Goal: Task Accomplishment & Management: Manage account settings

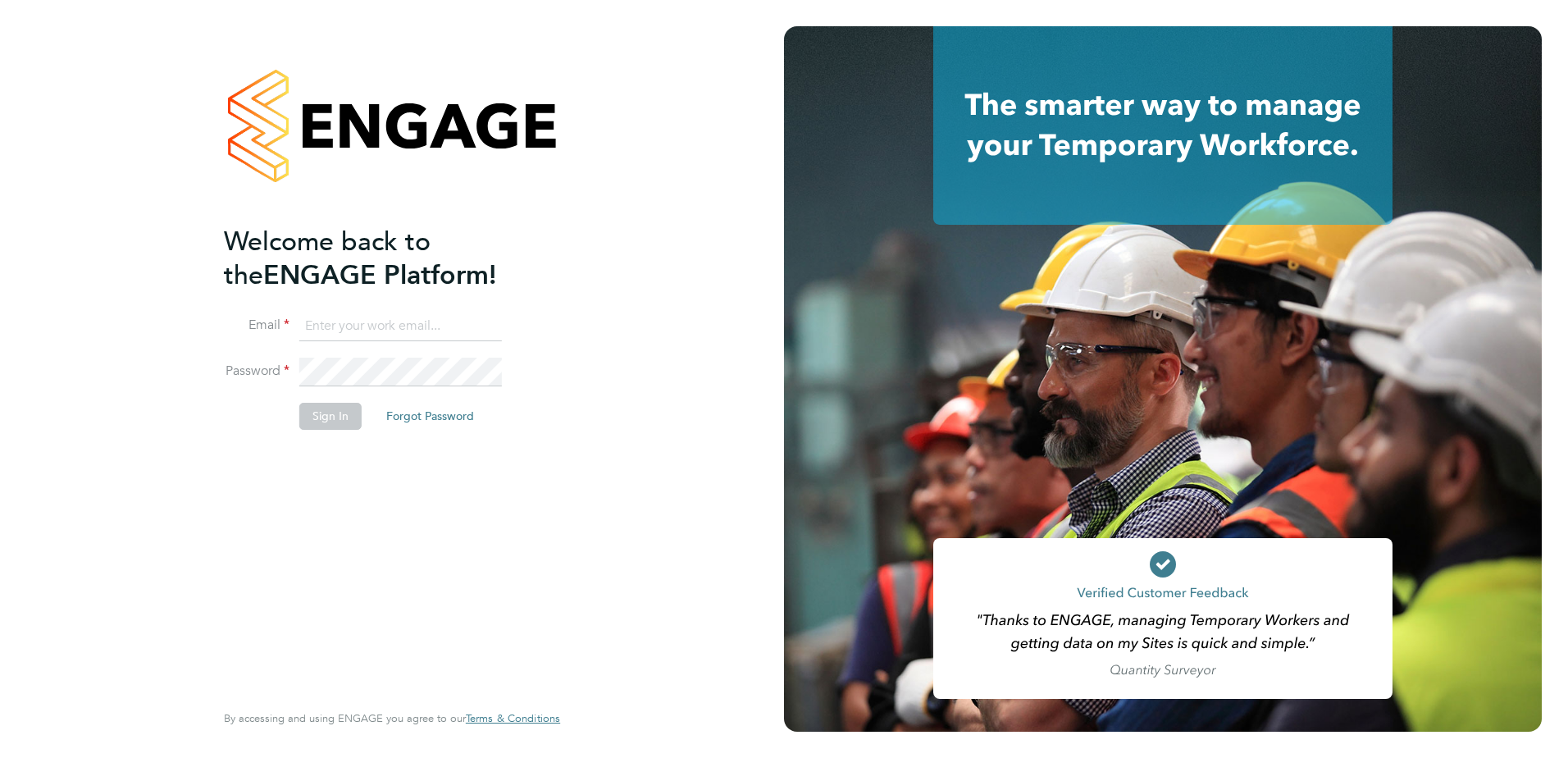
type input "[PERSON_NAME][EMAIL_ADDRESS][PERSON_NAME][DOMAIN_NAME]"
click at [328, 414] on button "Sign In" at bounding box center [330, 416] width 62 height 27
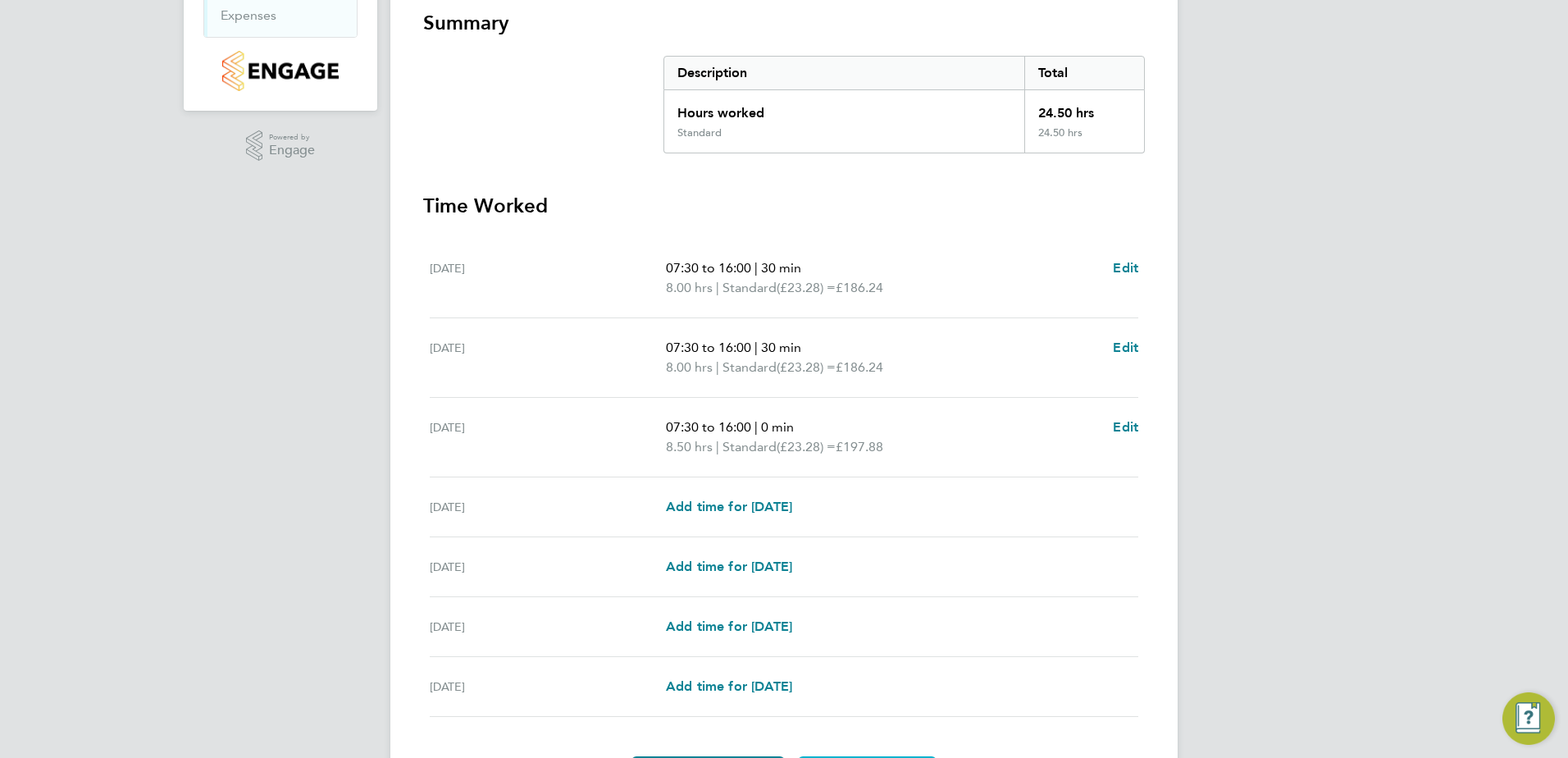
scroll to position [328, 0]
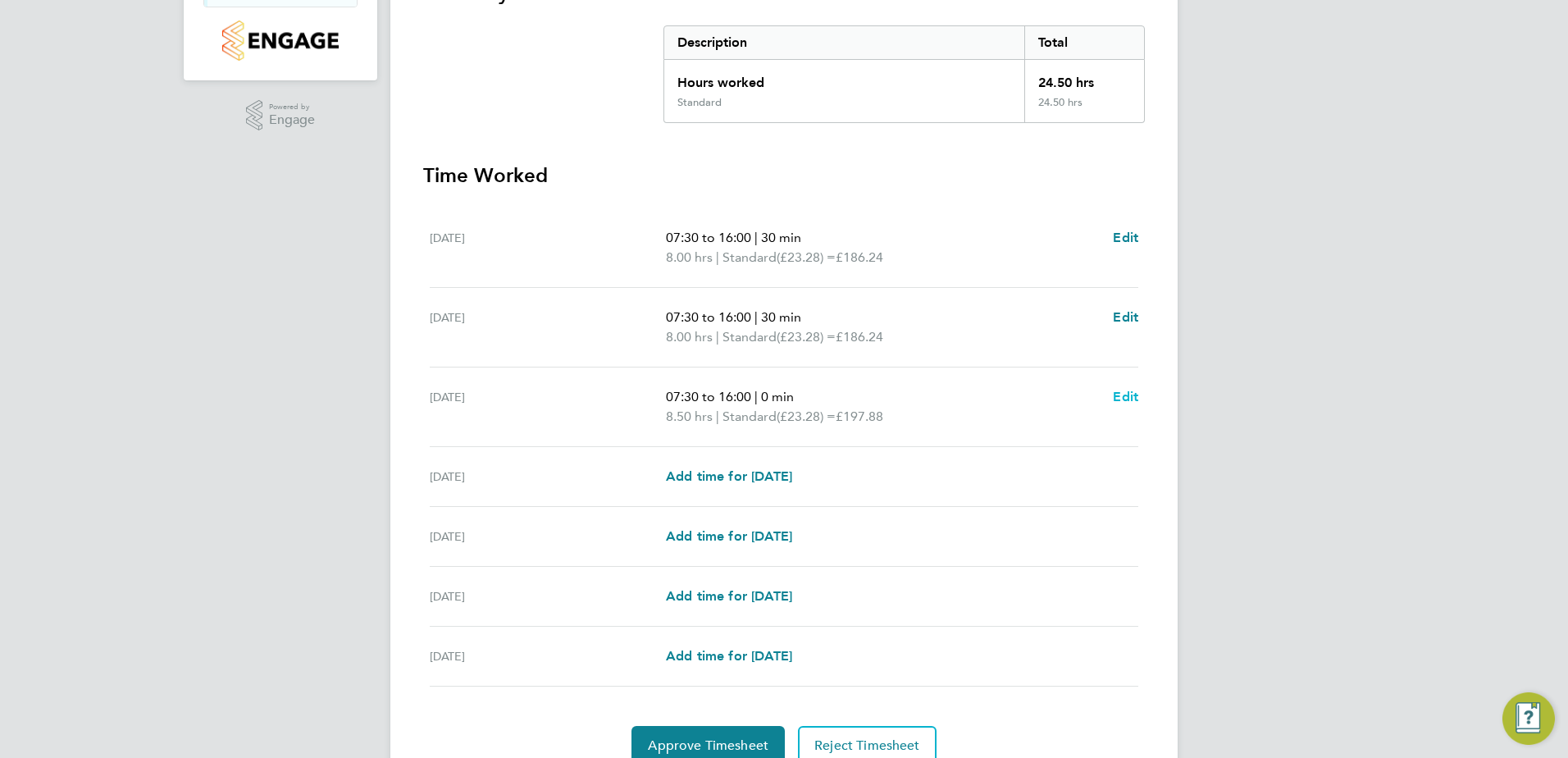
click at [1127, 400] on span "Edit" at bounding box center [1126, 396] width 26 height 15
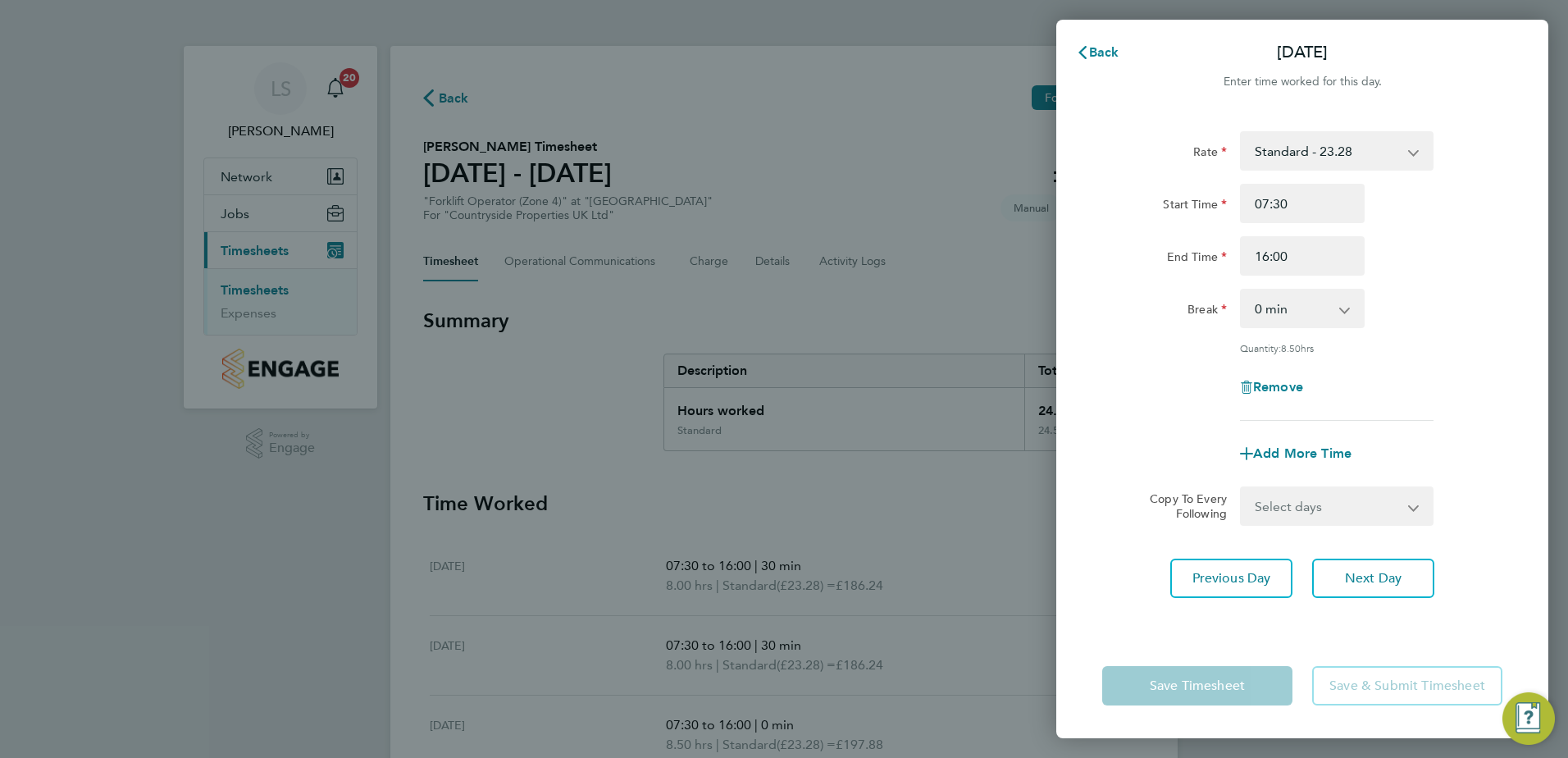
click at [925, 320] on div "Back Wed 24 Sep Enter time worked for this day. Rate Standard - 23.28 Start Tim…" at bounding box center [784, 379] width 1568 height 758
click at [1086, 56] on icon "button" at bounding box center [1082, 52] width 13 height 13
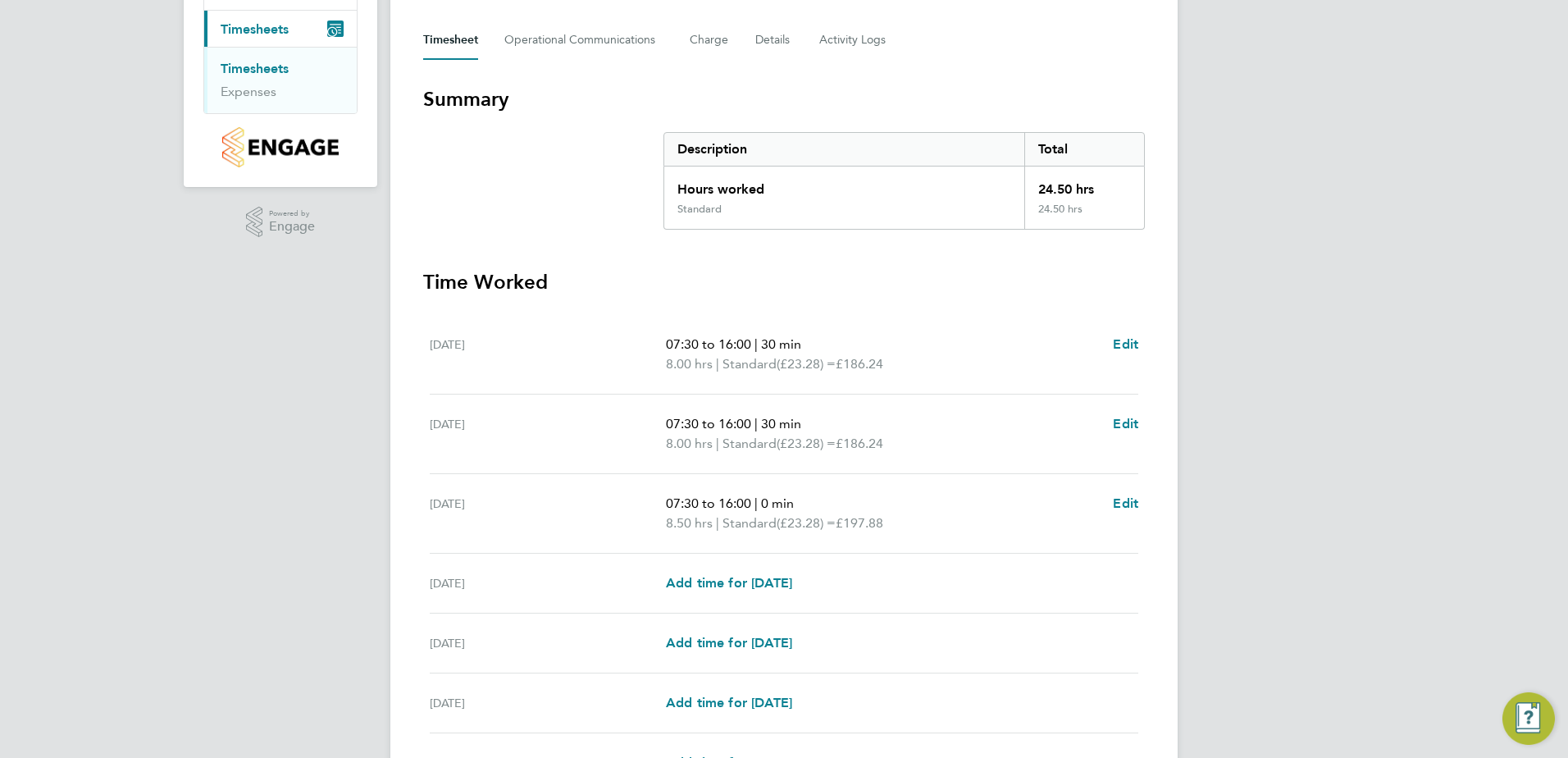
scroll to position [246, 0]
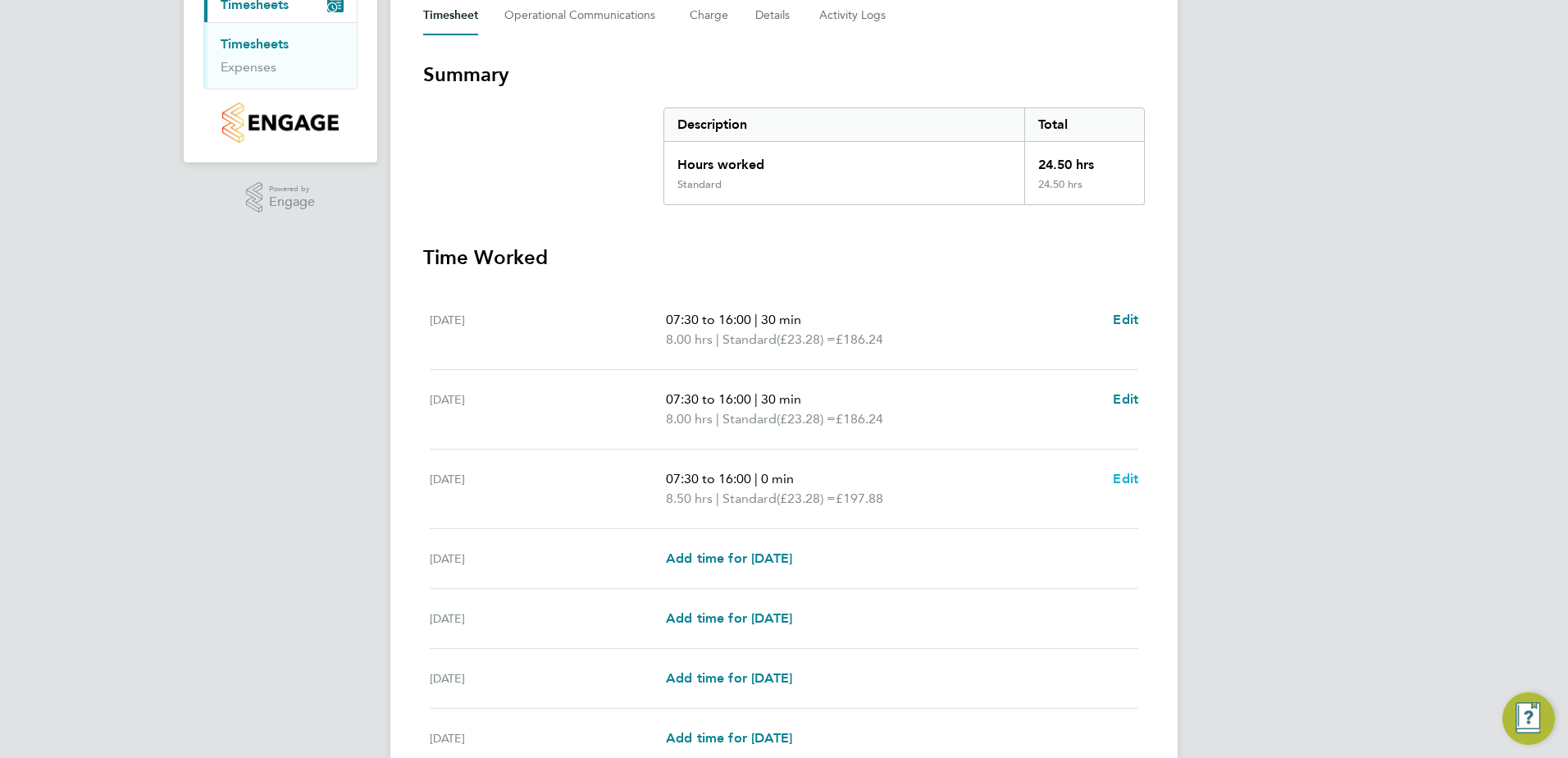
click at [1129, 483] on span "Edit" at bounding box center [1126, 478] width 26 height 15
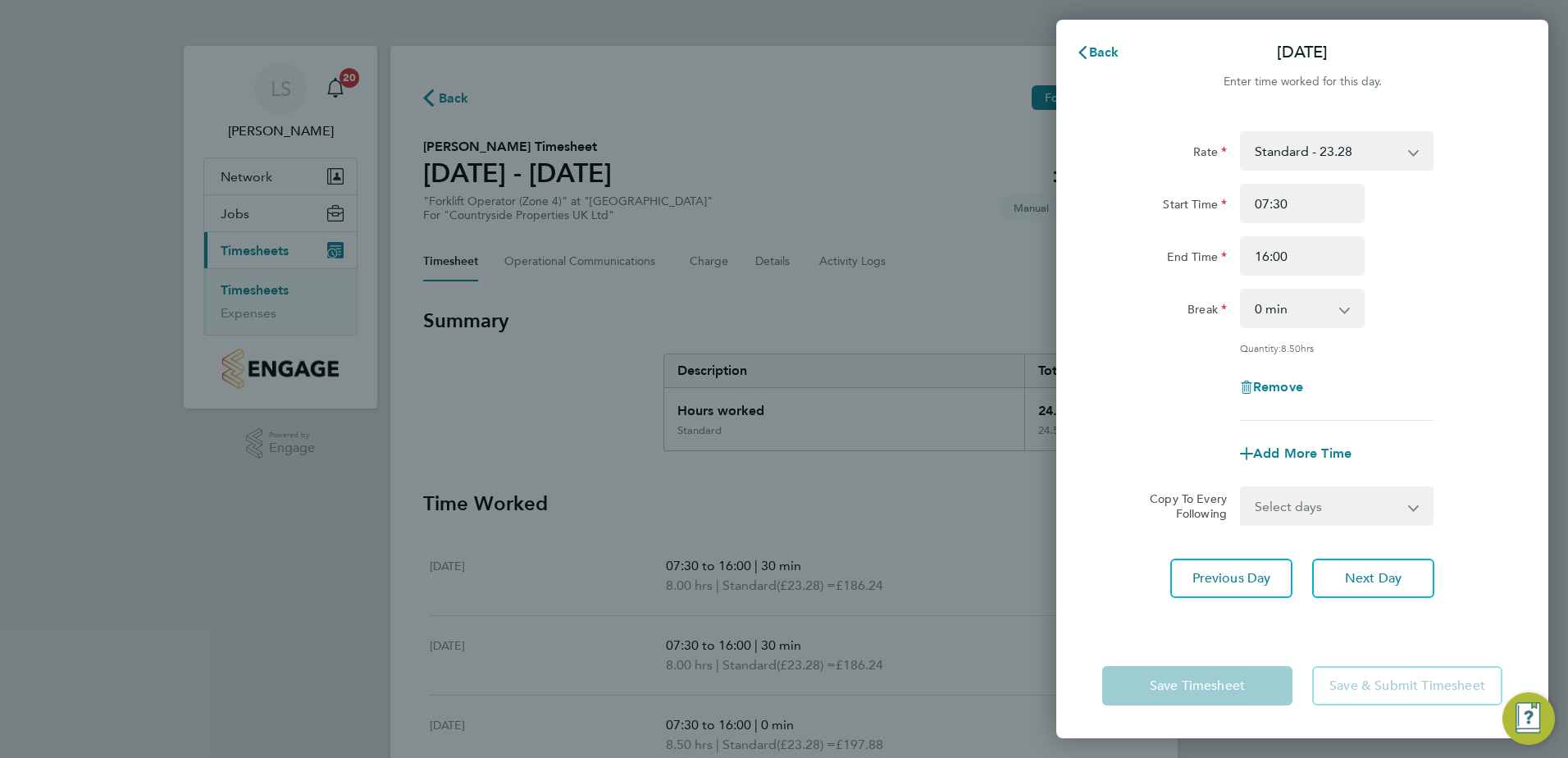
click at [1315, 318] on select "0 min 15 min 30 min 45 min 60 min 75 min 90 min" at bounding box center [1292, 308] width 102 height 36
select select "30"
click at [1241, 290] on select "0 min 15 min 30 min 45 min 60 min 75 min 90 min" at bounding box center [1292, 308] width 102 height 36
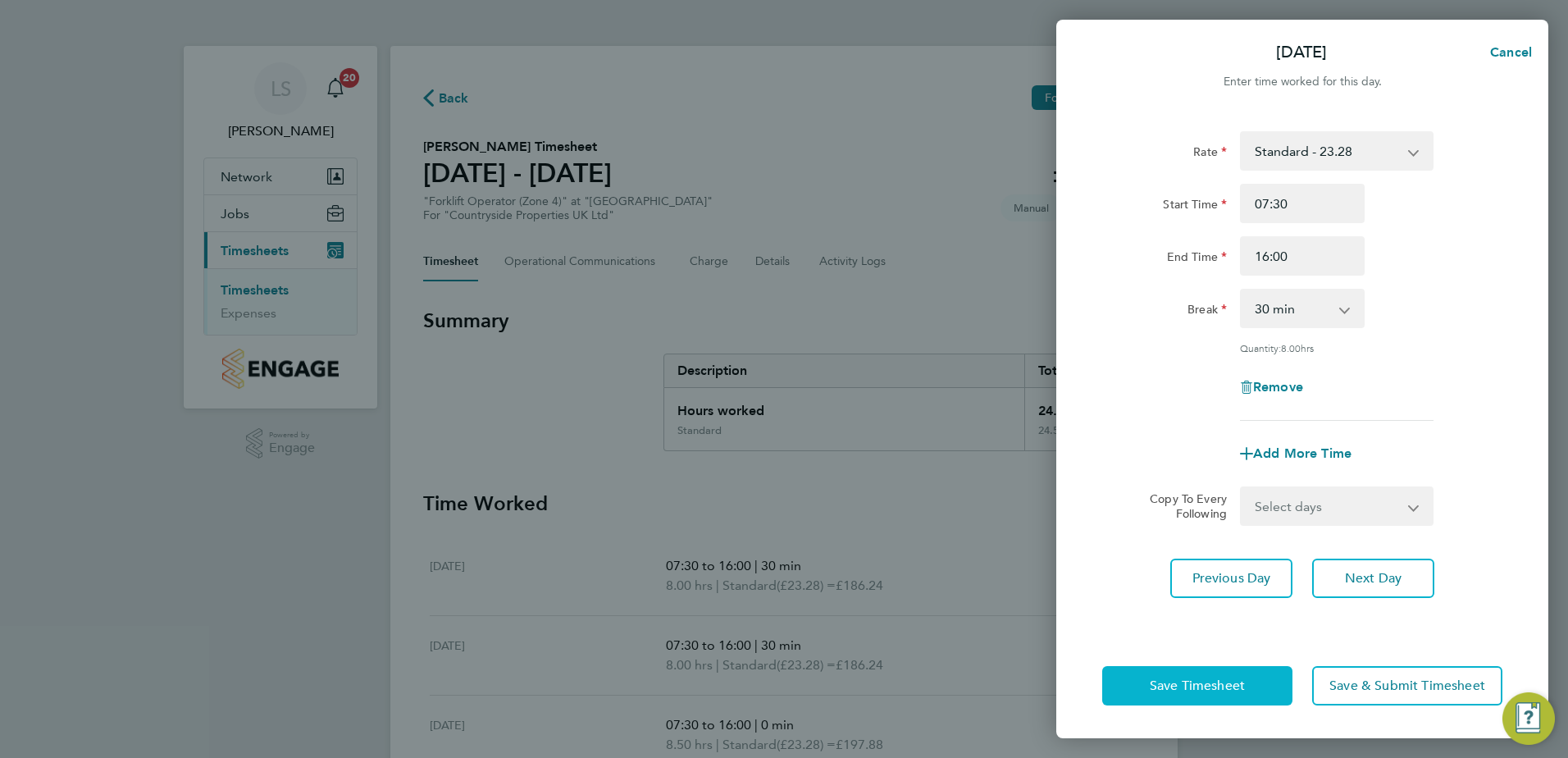
click at [1239, 686] on span "Save Timesheet" at bounding box center [1197, 685] width 95 height 16
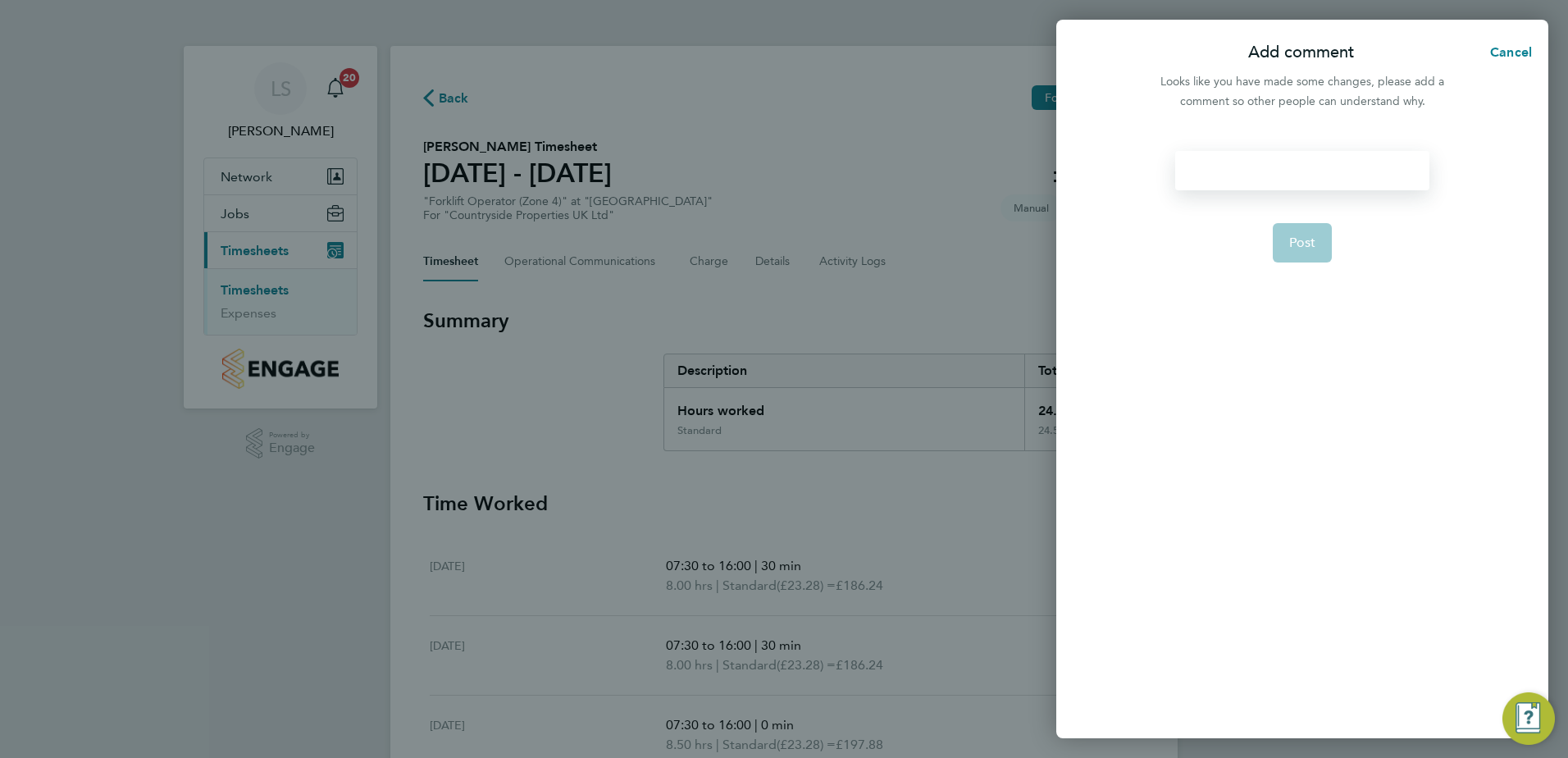
click at [1272, 173] on div at bounding box center [1302, 170] width 253 height 39
click at [1279, 177] on div at bounding box center [1302, 170] width 253 height 39
click at [1296, 240] on span "Post" at bounding box center [1303, 242] width 27 height 16
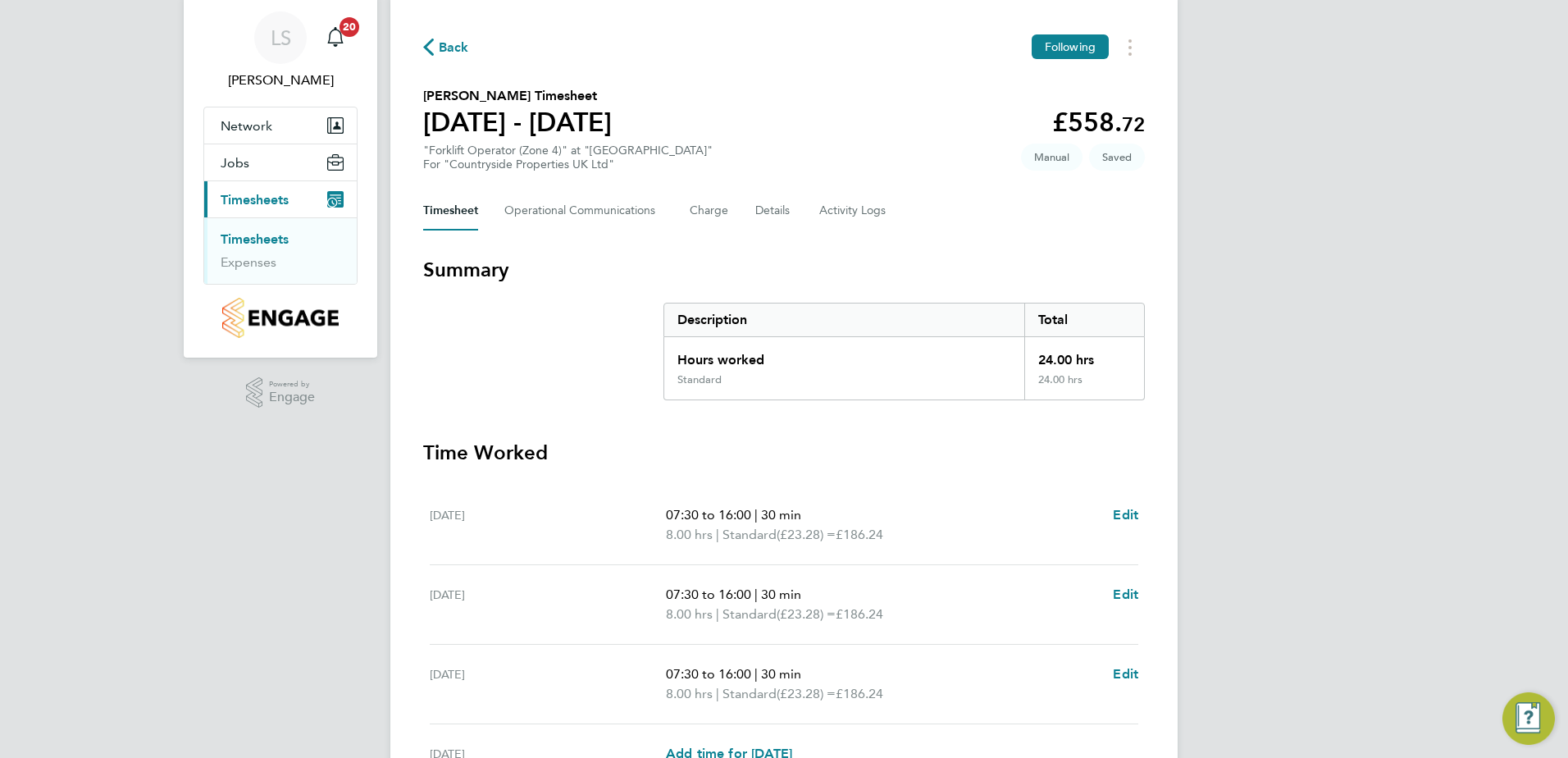
scroll to position [401, 0]
